Goal: Task Accomplishment & Management: Manage account settings

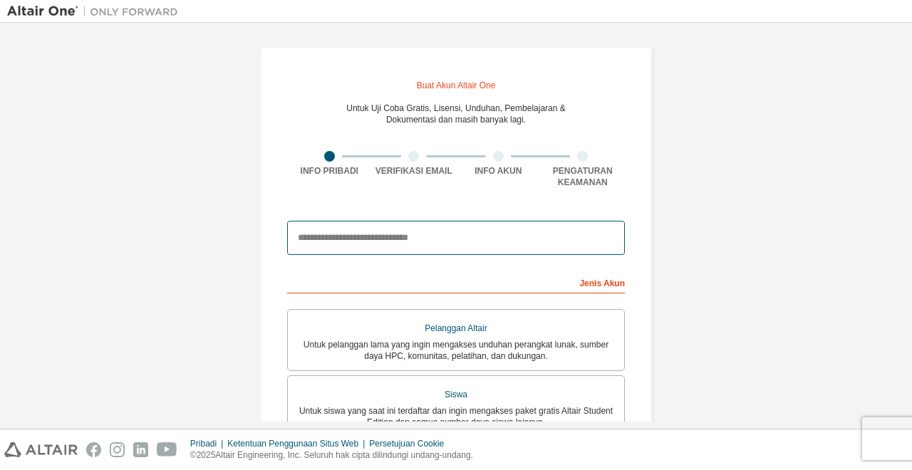
click at [409, 231] on input "email" at bounding box center [456, 238] width 338 height 34
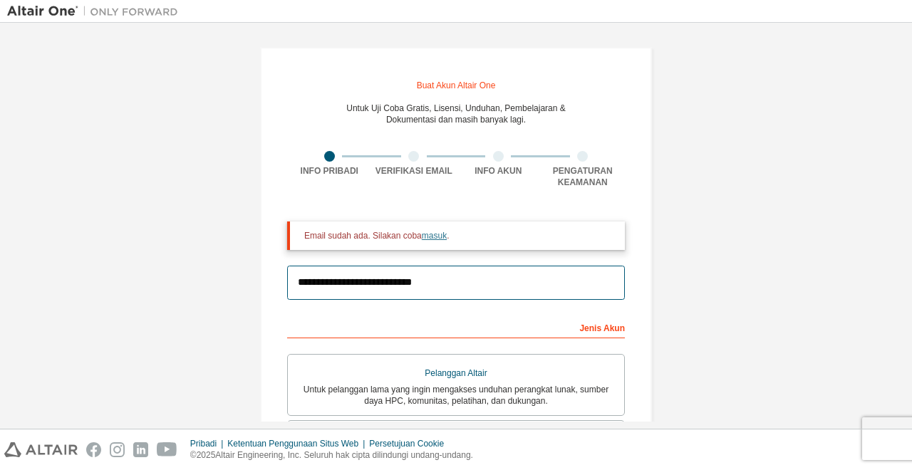
type input "**********"
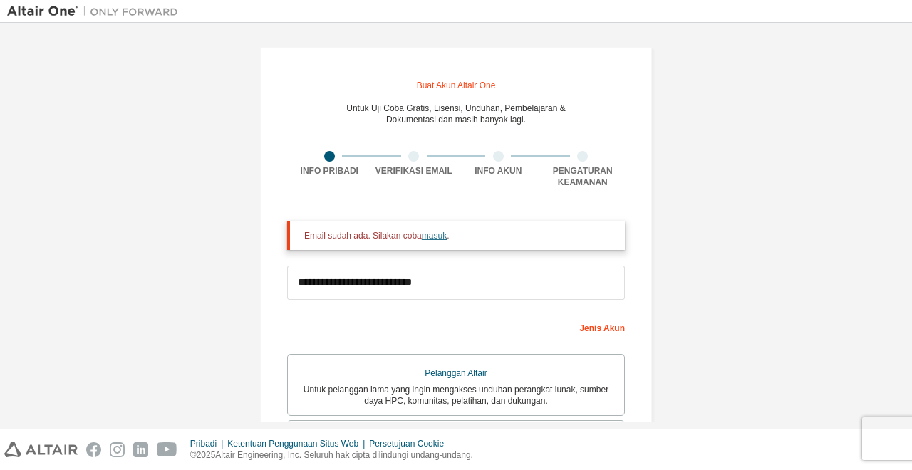
click at [427, 241] on font "masuk" at bounding box center [434, 236] width 25 height 10
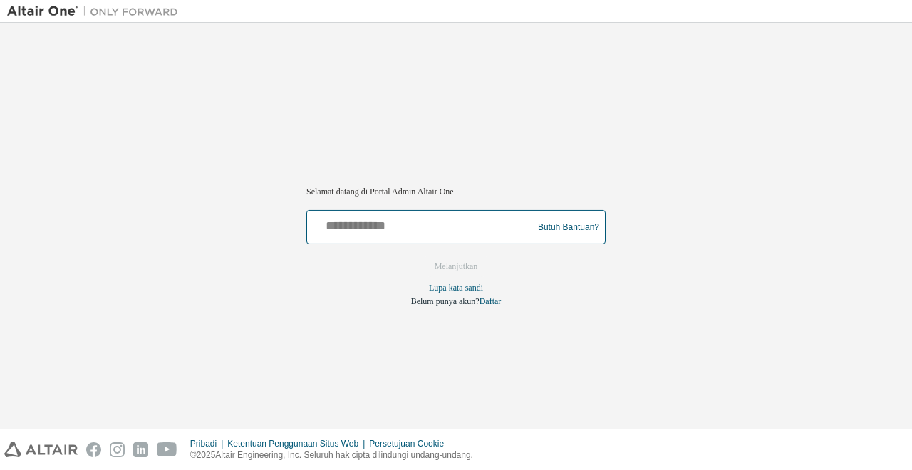
click at [423, 216] on input "text" at bounding box center [422, 224] width 218 height 21
type input "**********"
click at [420, 256] on button "Melanjutkan" at bounding box center [456, 266] width 73 height 21
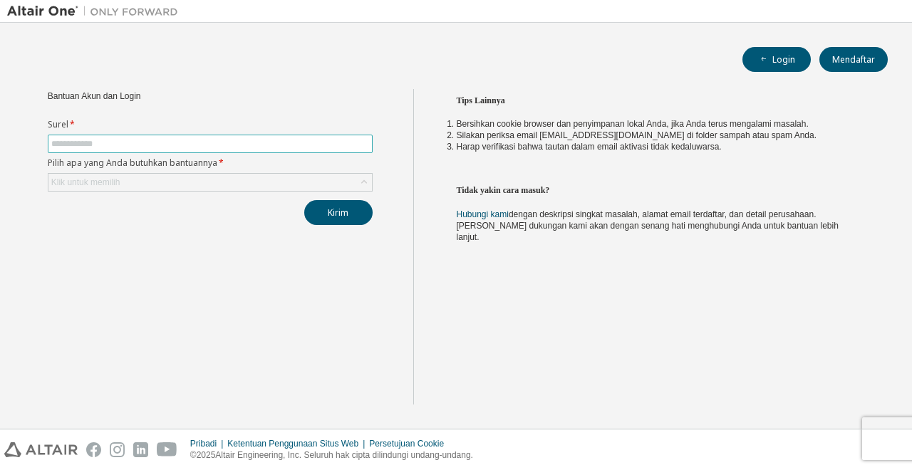
click at [217, 143] on input "text" at bounding box center [210, 143] width 318 height 11
type input "**********"
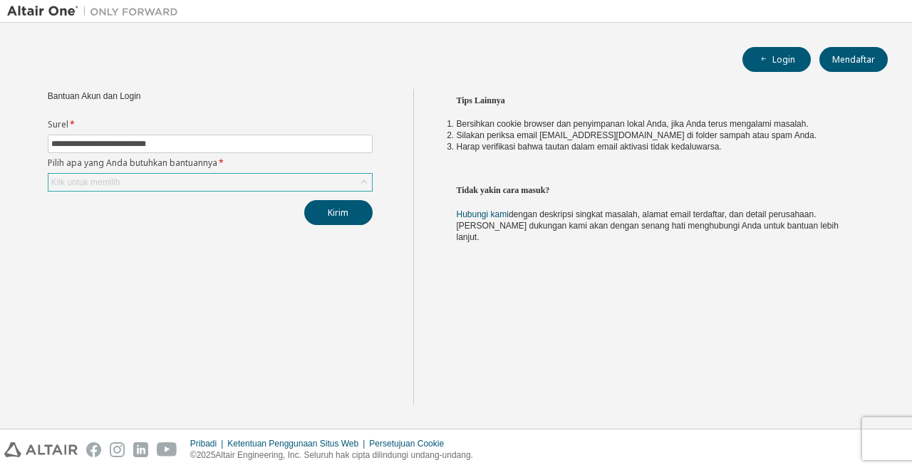
click at [219, 175] on div "Klik untuk memilih" at bounding box center [209, 182] width 323 height 17
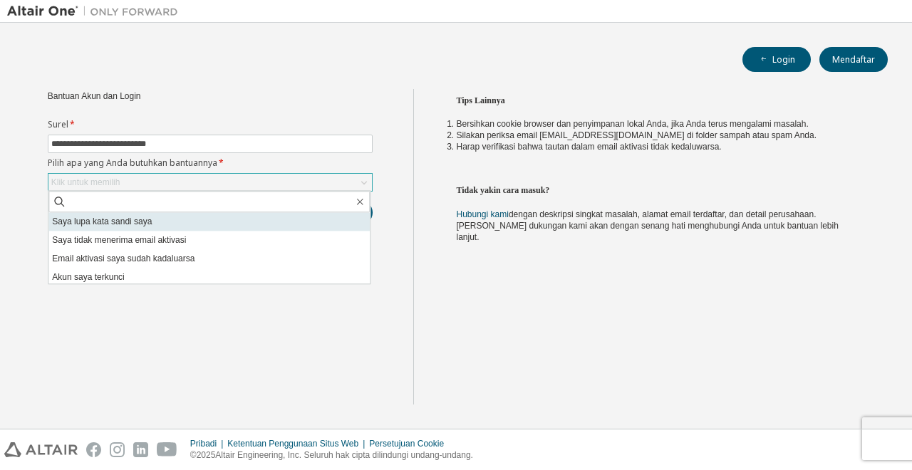
click at [212, 218] on li "Saya lupa kata sandi saya" at bounding box center [208, 221] width 321 height 19
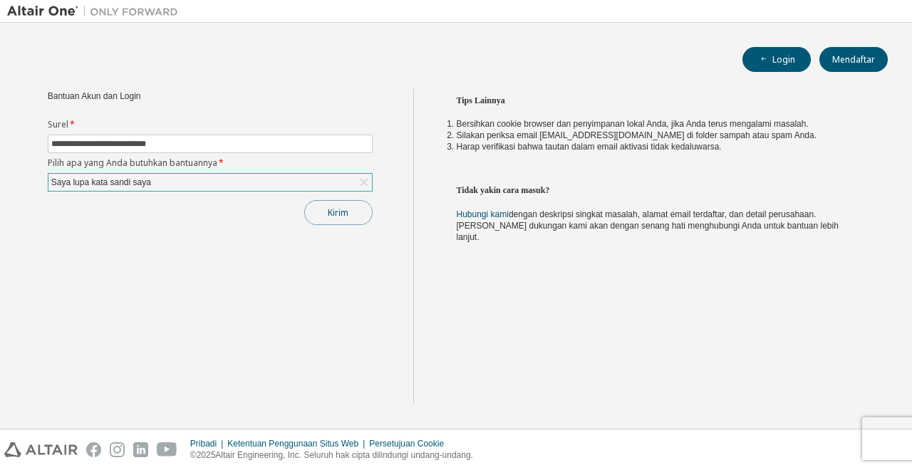
click at [349, 204] on button "Kirim" at bounding box center [338, 212] width 68 height 25
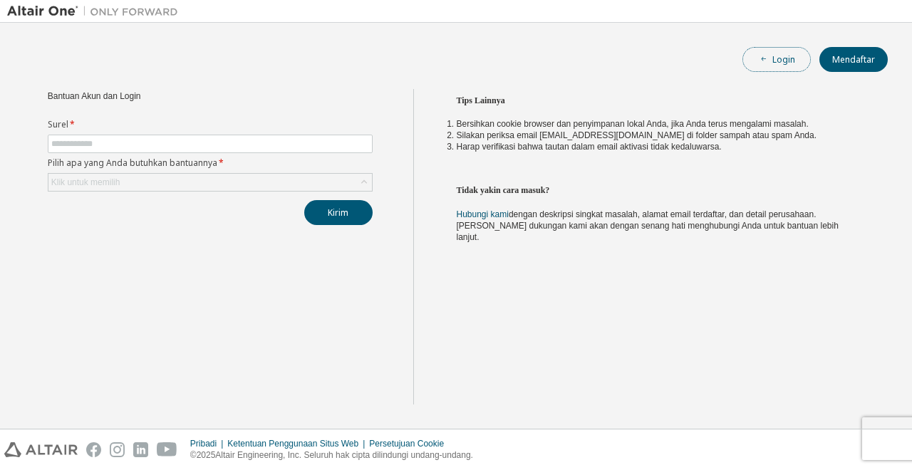
click at [751, 65] on button "Login" at bounding box center [776, 59] width 68 height 25
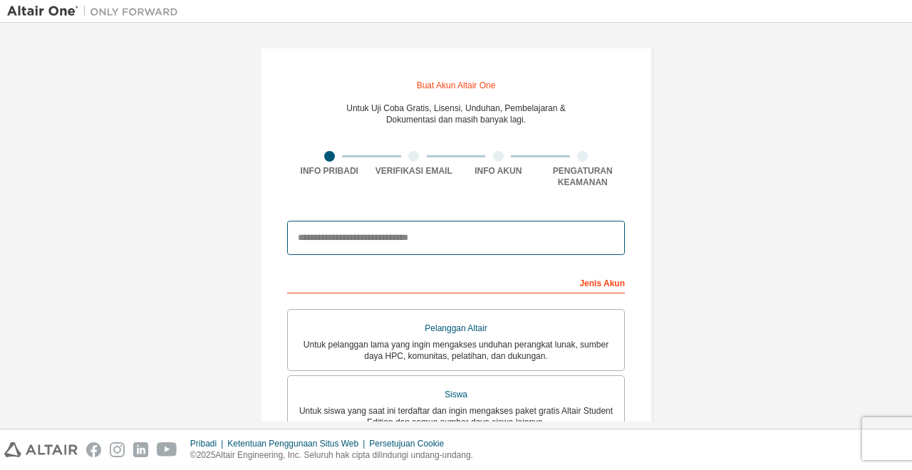
click at [410, 246] on input "email" at bounding box center [456, 238] width 338 height 34
type input "**********"
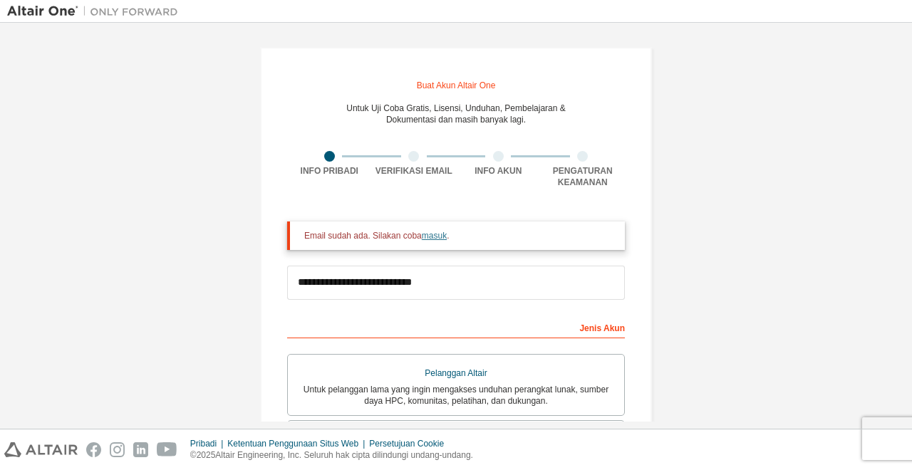
click at [430, 239] on font "masuk" at bounding box center [434, 236] width 25 height 10
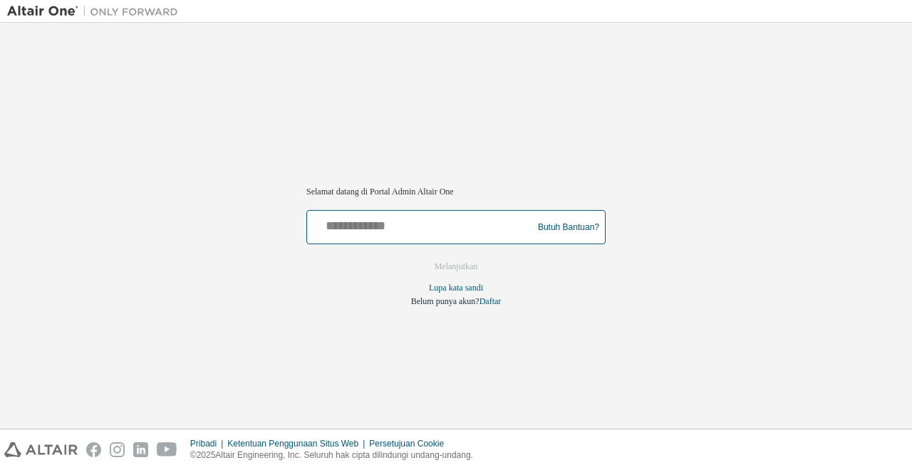
click at [421, 232] on input "text" at bounding box center [422, 224] width 218 height 21
type input "**********"
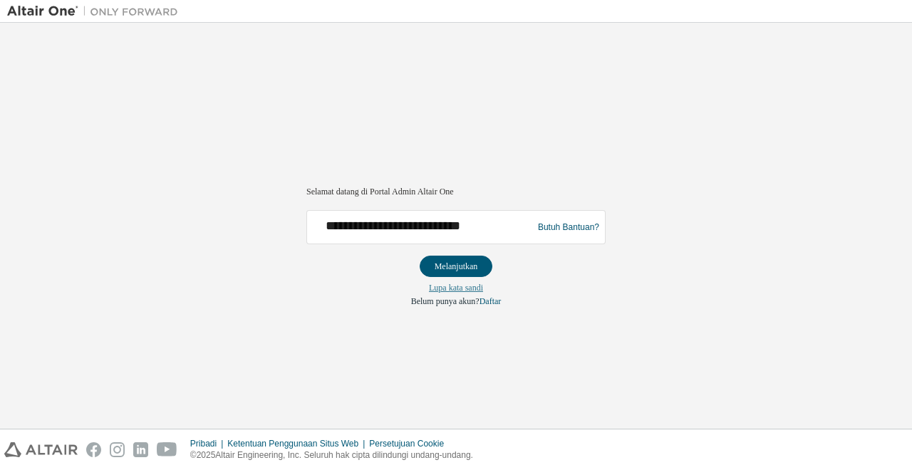
click at [446, 286] on font "Lupa kata sandi" at bounding box center [456, 288] width 54 height 10
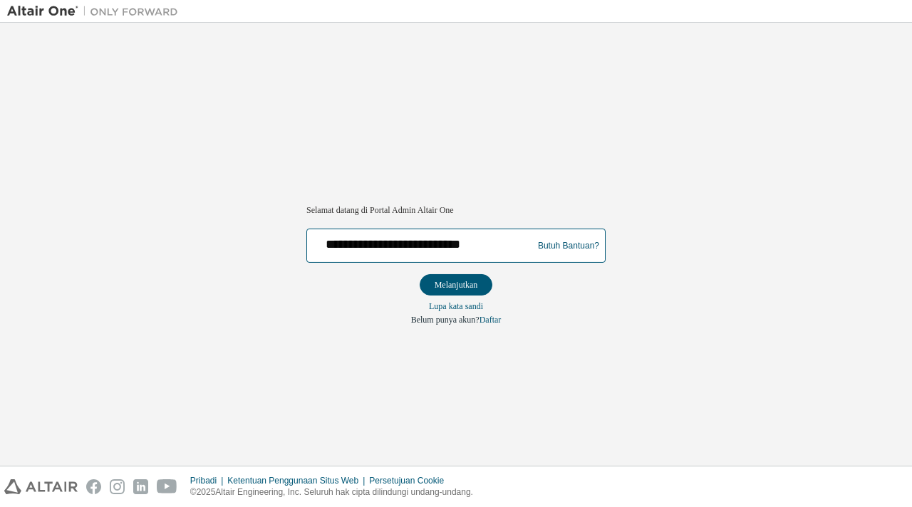
click at [370, 241] on input "**********" at bounding box center [422, 242] width 218 height 21
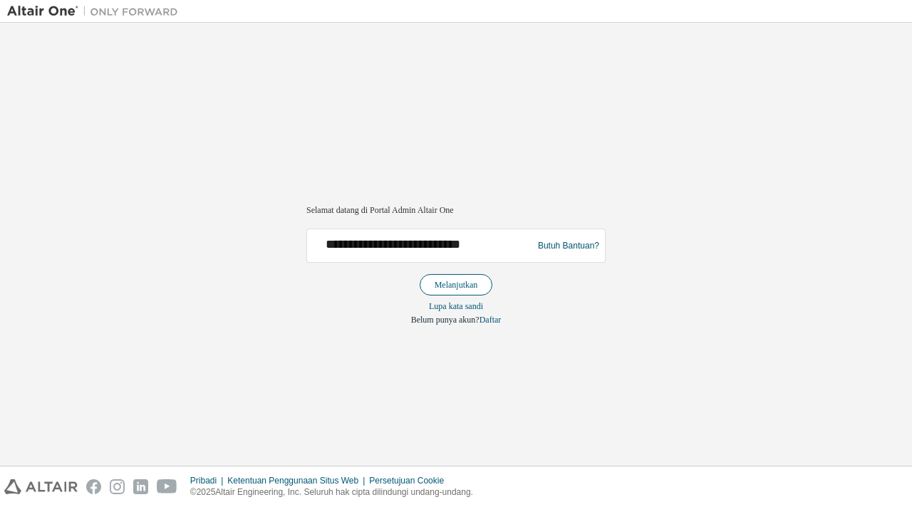
click at [446, 281] on font "Melanjutkan" at bounding box center [456, 285] width 43 height 10
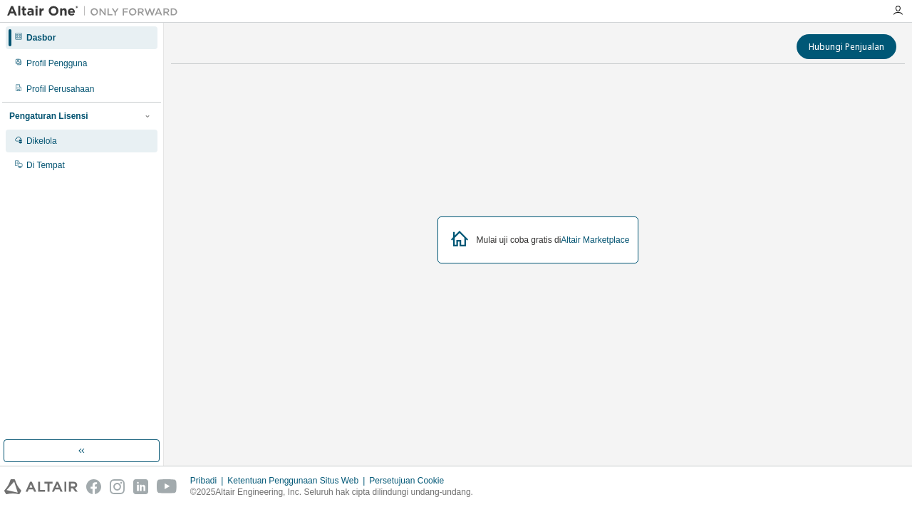
click at [72, 146] on div "Dikelola" at bounding box center [82, 141] width 152 height 23
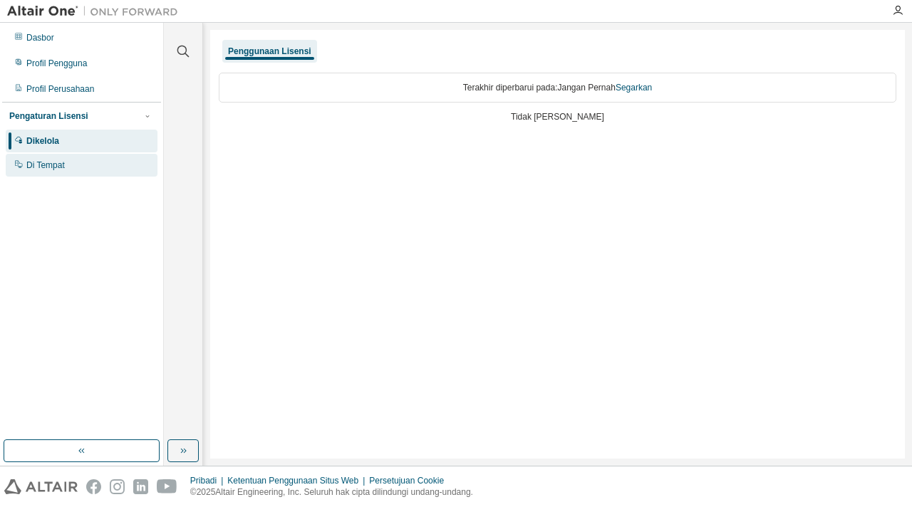
click at [70, 175] on div "Di Tempat" at bounding box center [82, 165] width 152 height 23
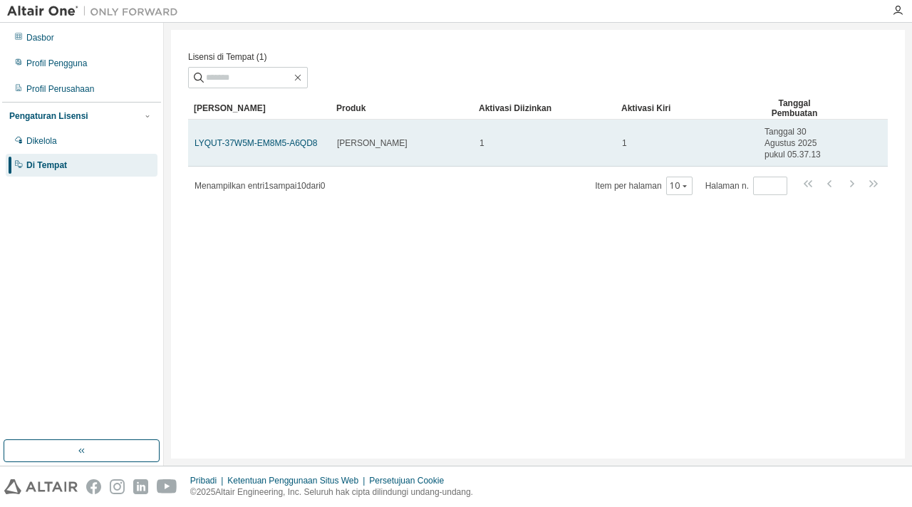
click at [429, 149] on div "Edisi Siswa Altair" at bounding box center [402, 142] width 130 height 11
click at [298, 141] on font "LYQUT-37W5M-EM8M5-A6QD8" at bounding box center [255, 143] width 123 height 10
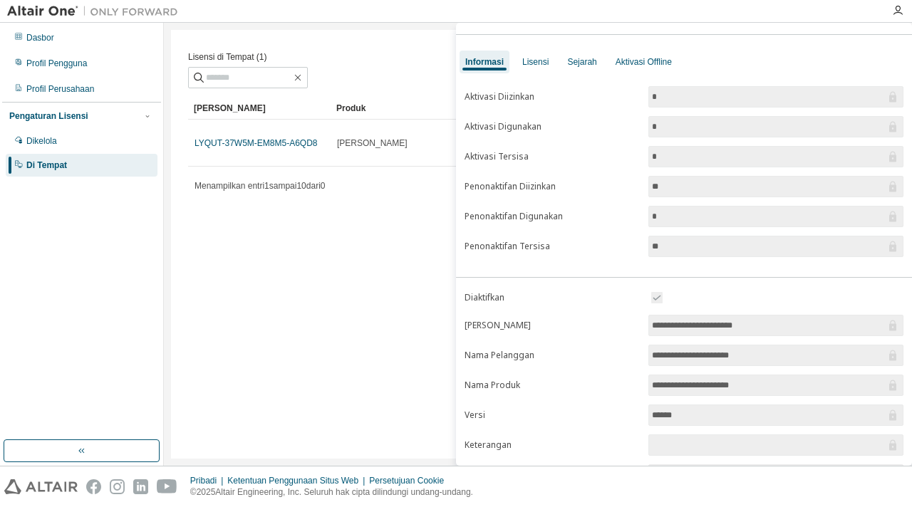
scroll to position [144, 0]
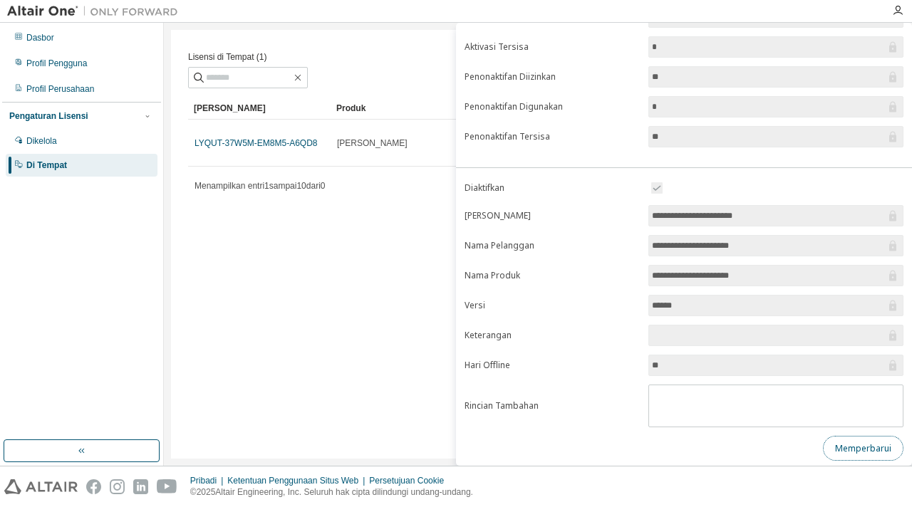
click at [858, 442] on font "Memperbarui" at bounding box center [863, 448] width 56 height 12
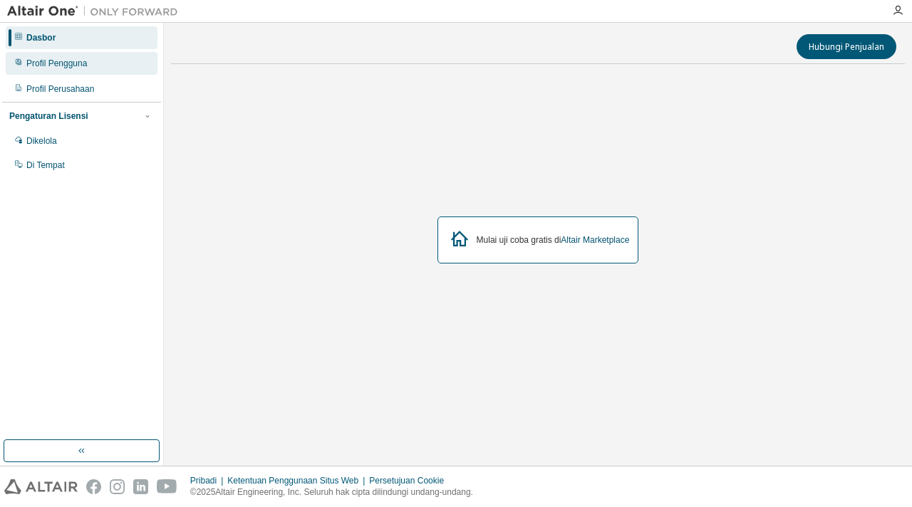
click at [71, 71] on div "Profil Pengguna" at bounding box center [82, 63] width 152 height 23
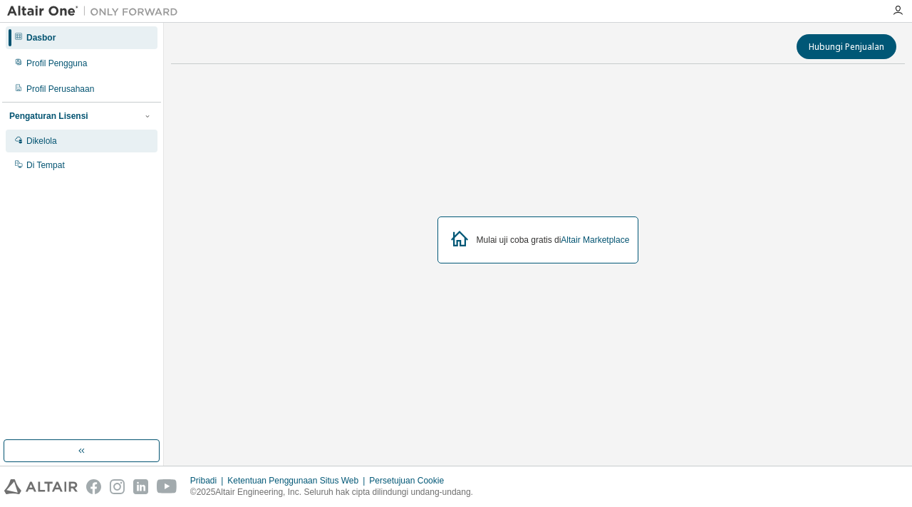
click at [64, 141] on div "Dikelola" at bounding box center [82, 141] width 152 height 23
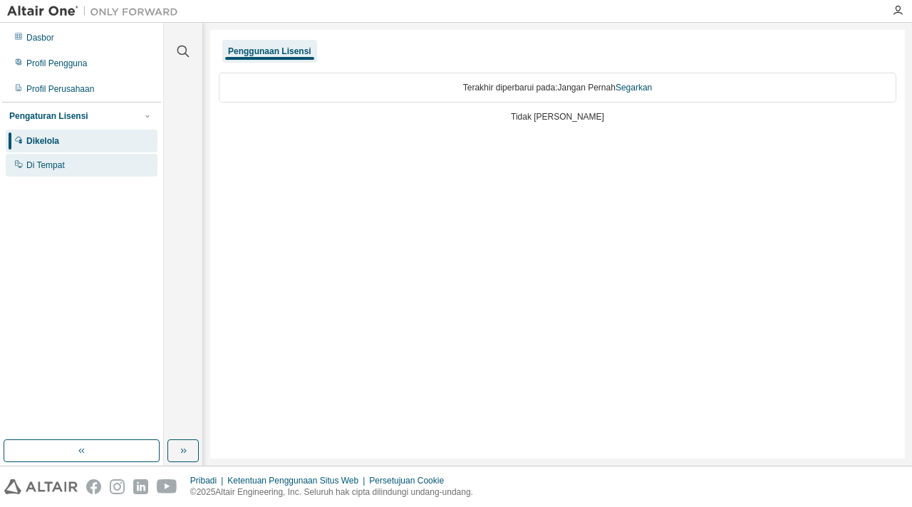
click at [46, 166] on font "Di Tempat" at bounding box center [45, 165] width 38 height 10
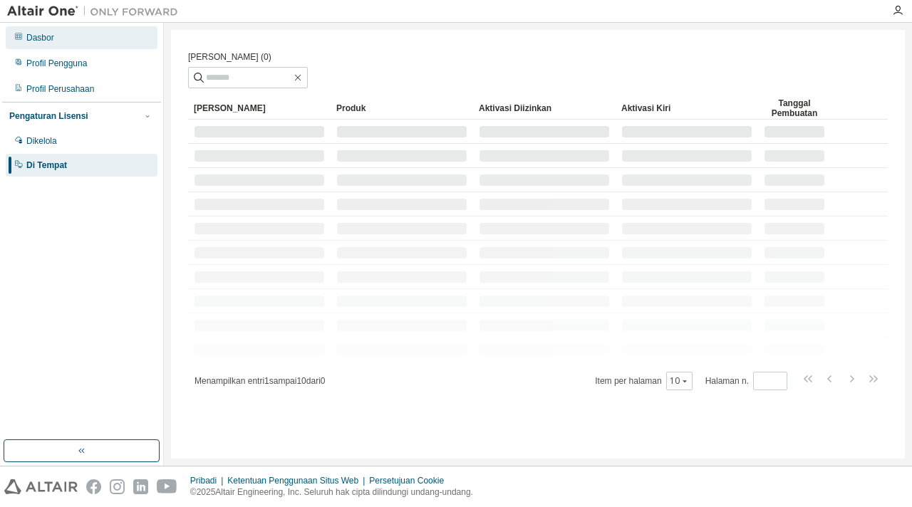
click at [36, 33] on font "Dasbor" at bounding box center [40, 38] width 28 height 10
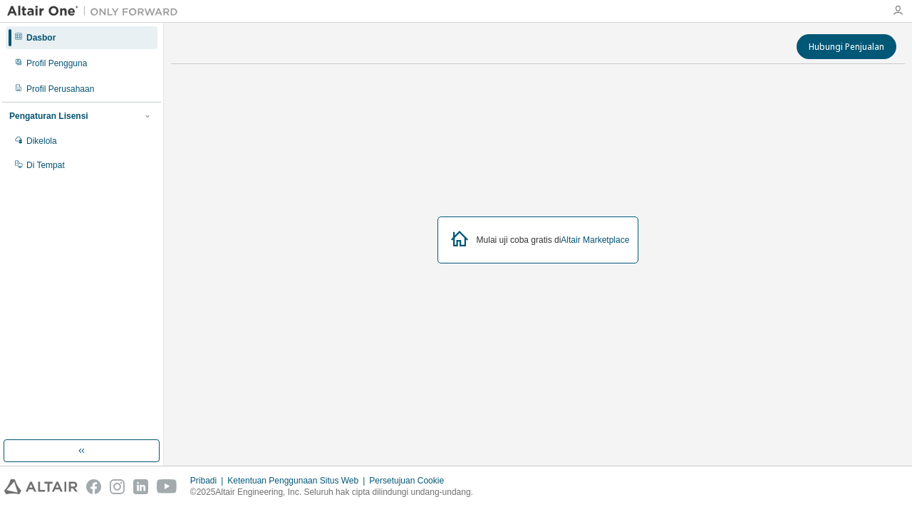
click at [895, 6] on icon "button" at bounding box center [897, 10] width 11 height 11
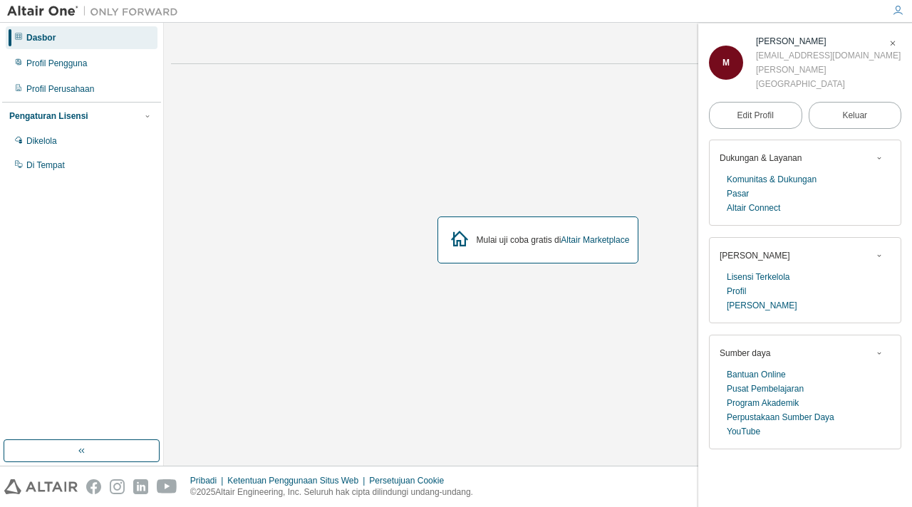
click at [310, 225] on div "Mulai uji coba gratis di Altair Marketplace" at bounding box center [538, 241] width 734 height 330
click at [892, 36] on span "button" at bounding box center [892, 43] width 14 height 23
